Goal: Transaction & Acquisition: Purchase product/service

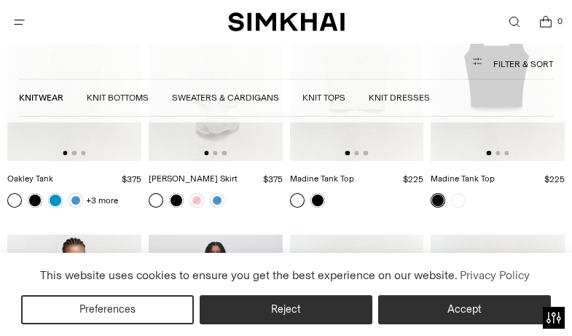
scroll to position [7592, 0]
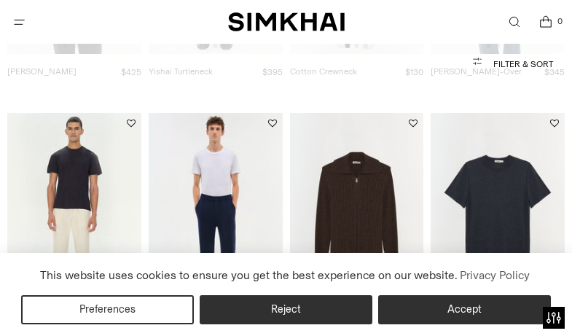
scroll to position [1602, 0]
